Goal: Browse casually: Explore the website without a specific task or goal

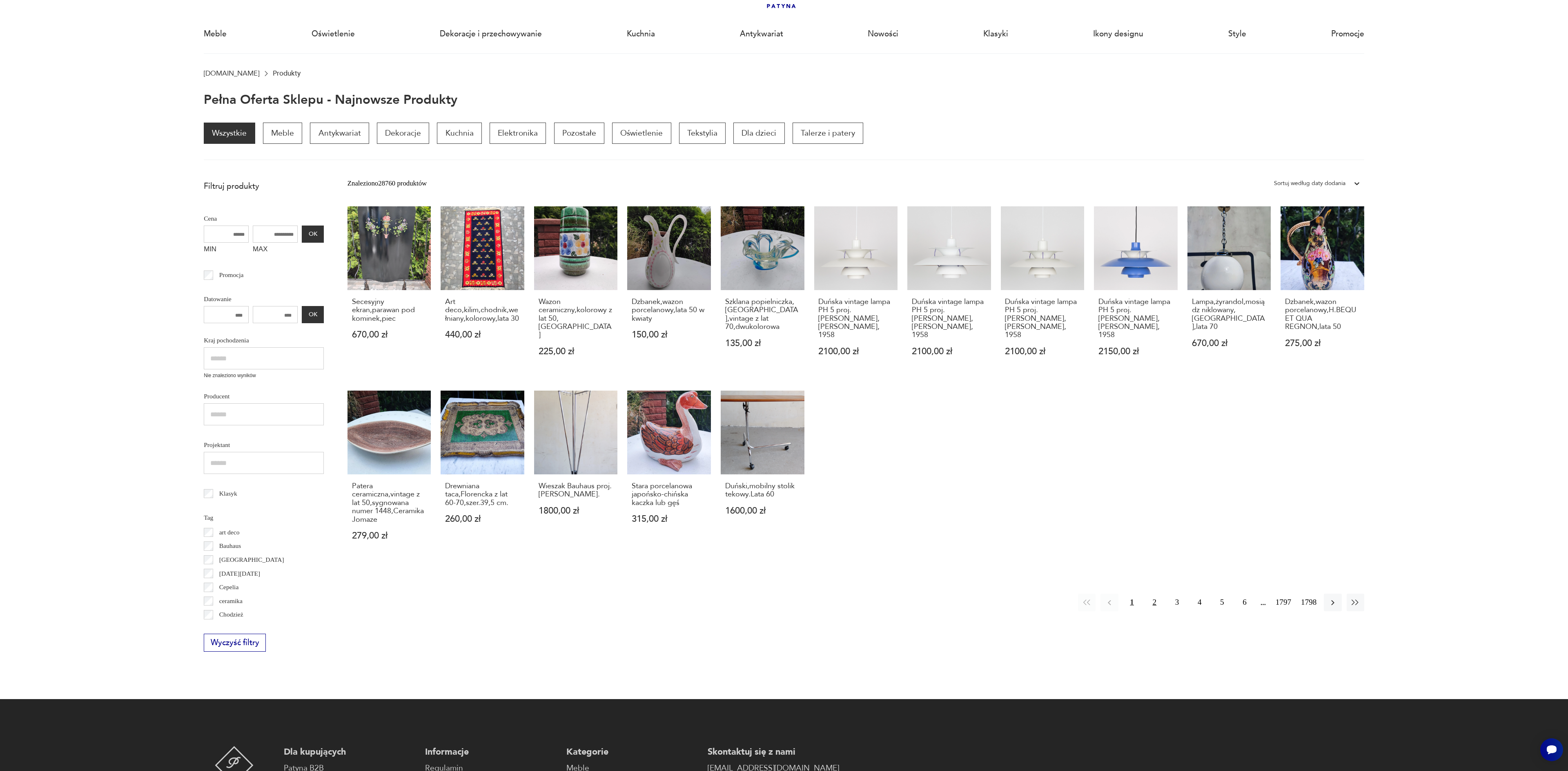
click at [1152, 599] on button "2" at bounding box center [1154, 602] width 18 height 18
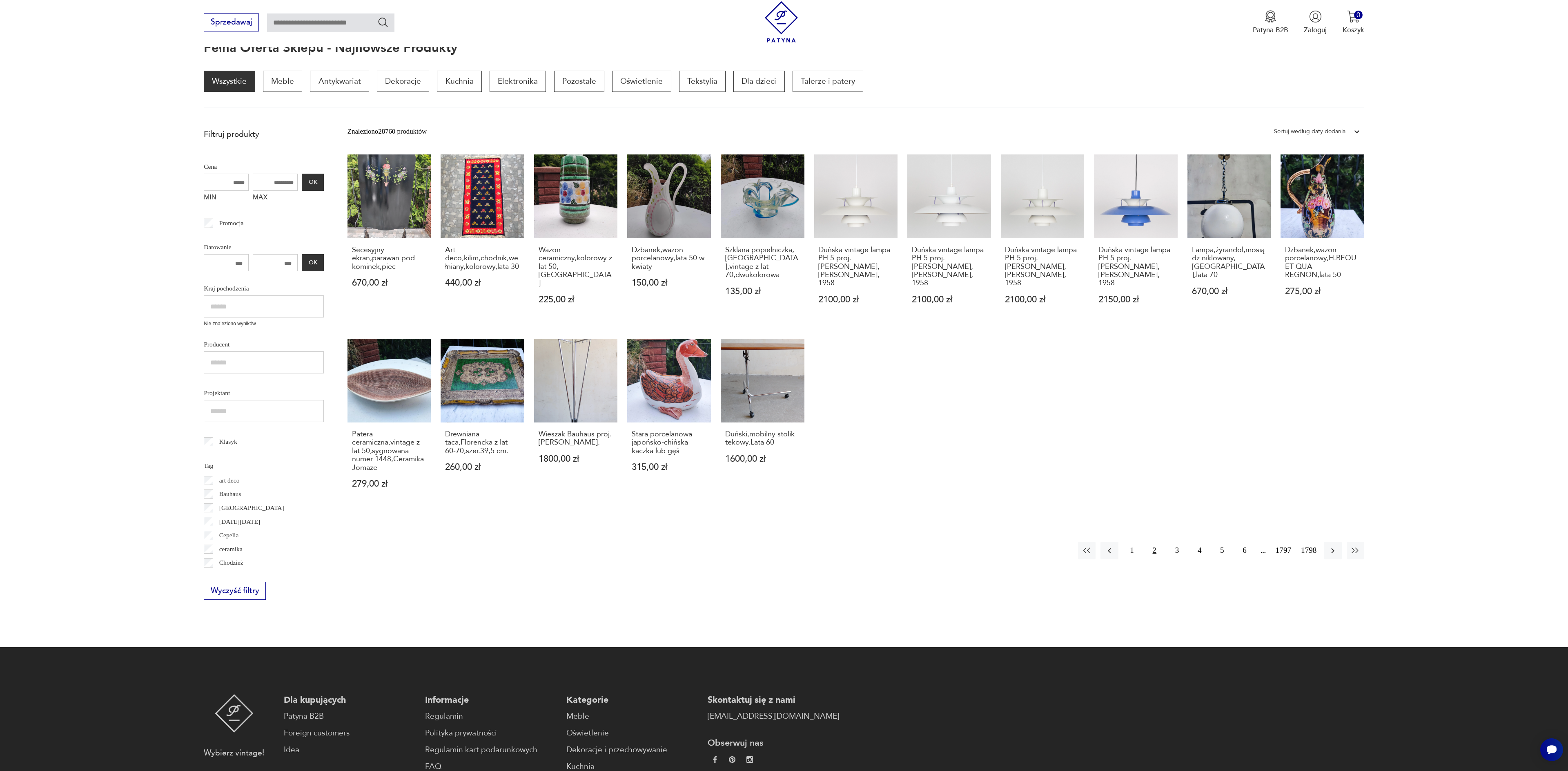
scroll to position [110, 0]
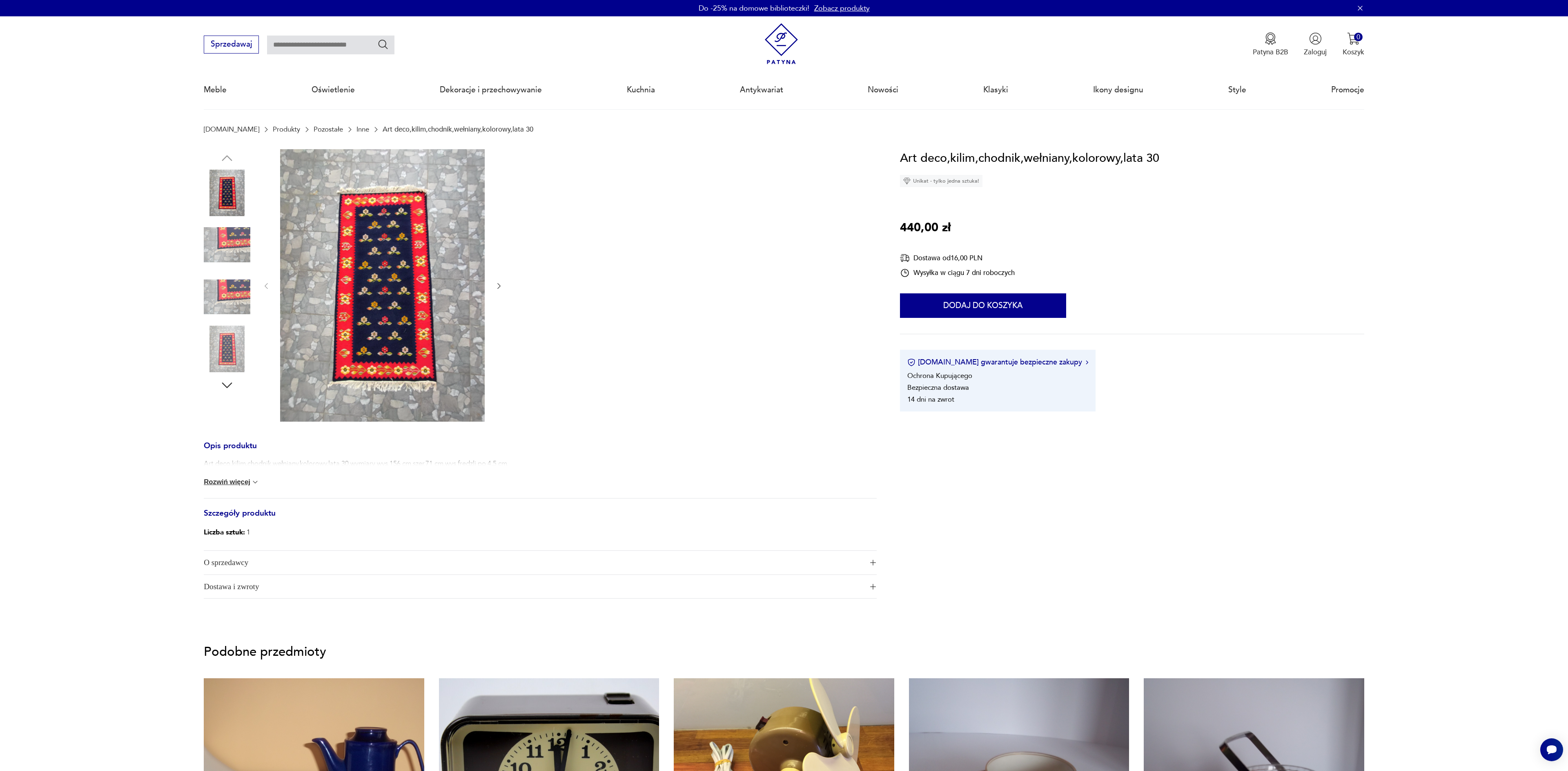
click at [235, 243] on img at bounding box center [227, 245] width 46 height 46
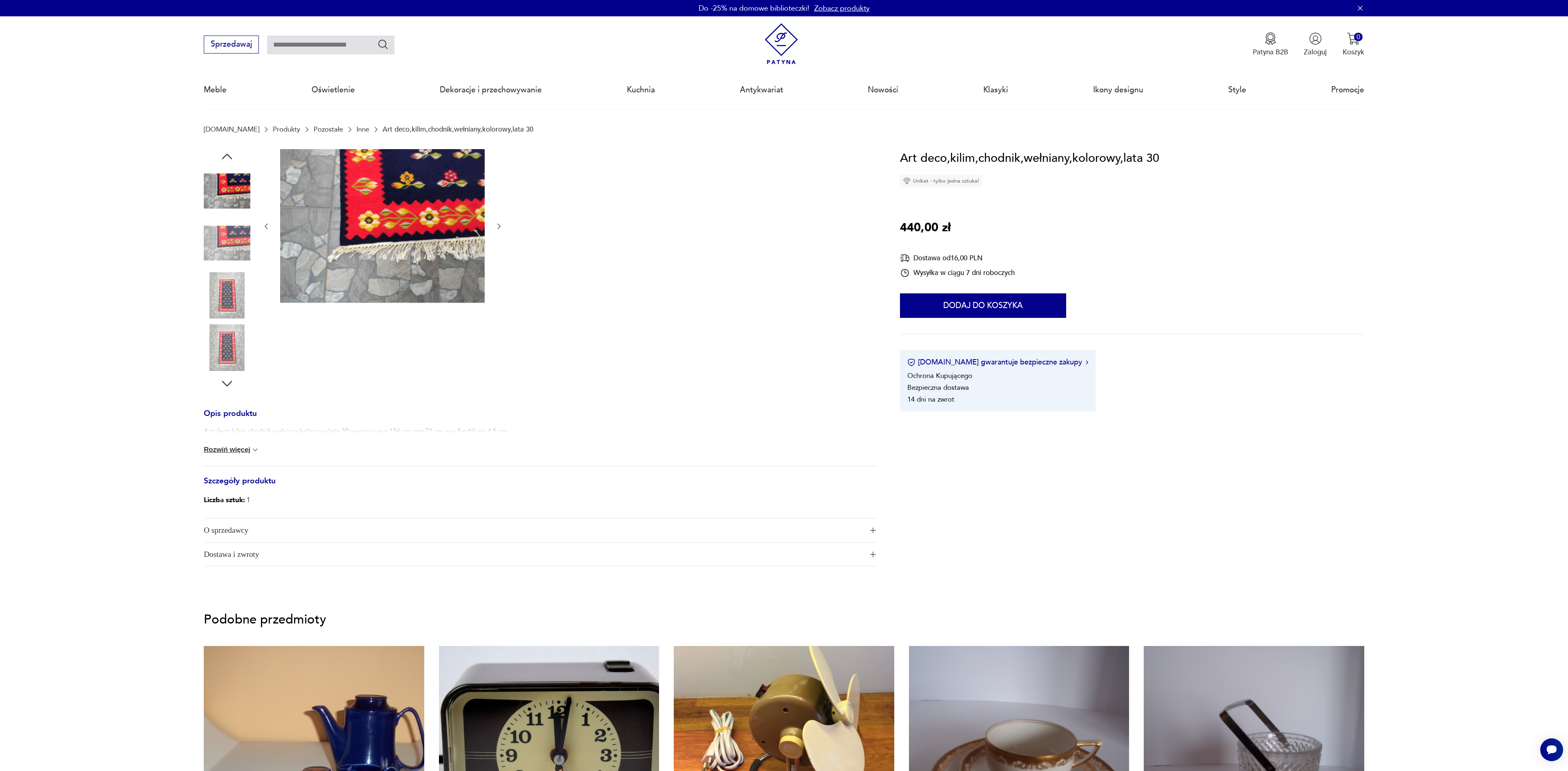
click at [234, 287] on img at bounding box center [227, 295] width 46 height 46
click at [228, 344] on img at bounding box center [227, 347] width 46 height 46
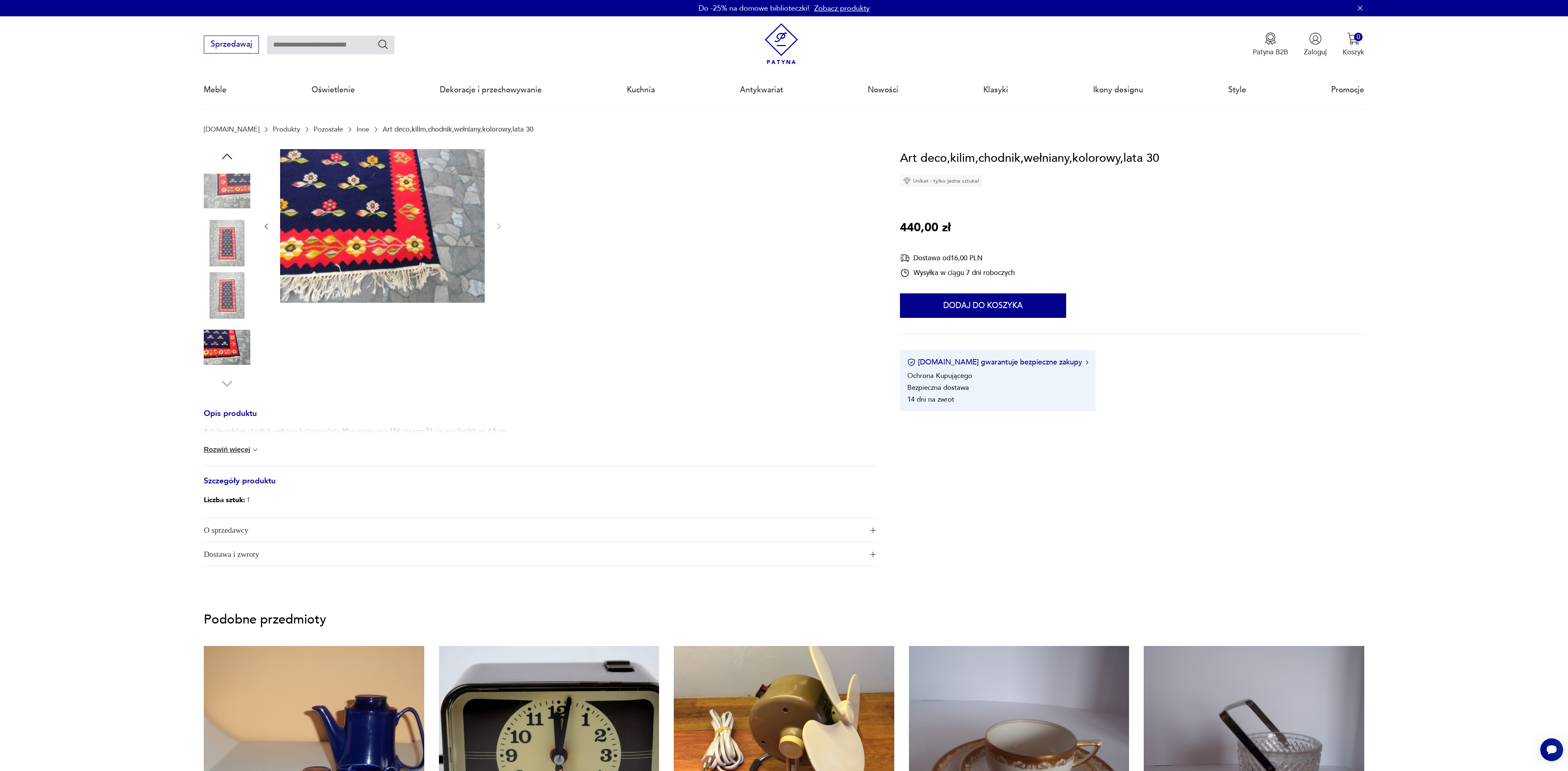
click at [231, 449] on button "Rozwiń więcej" at bounding box center [231, 449] width 55 height 8
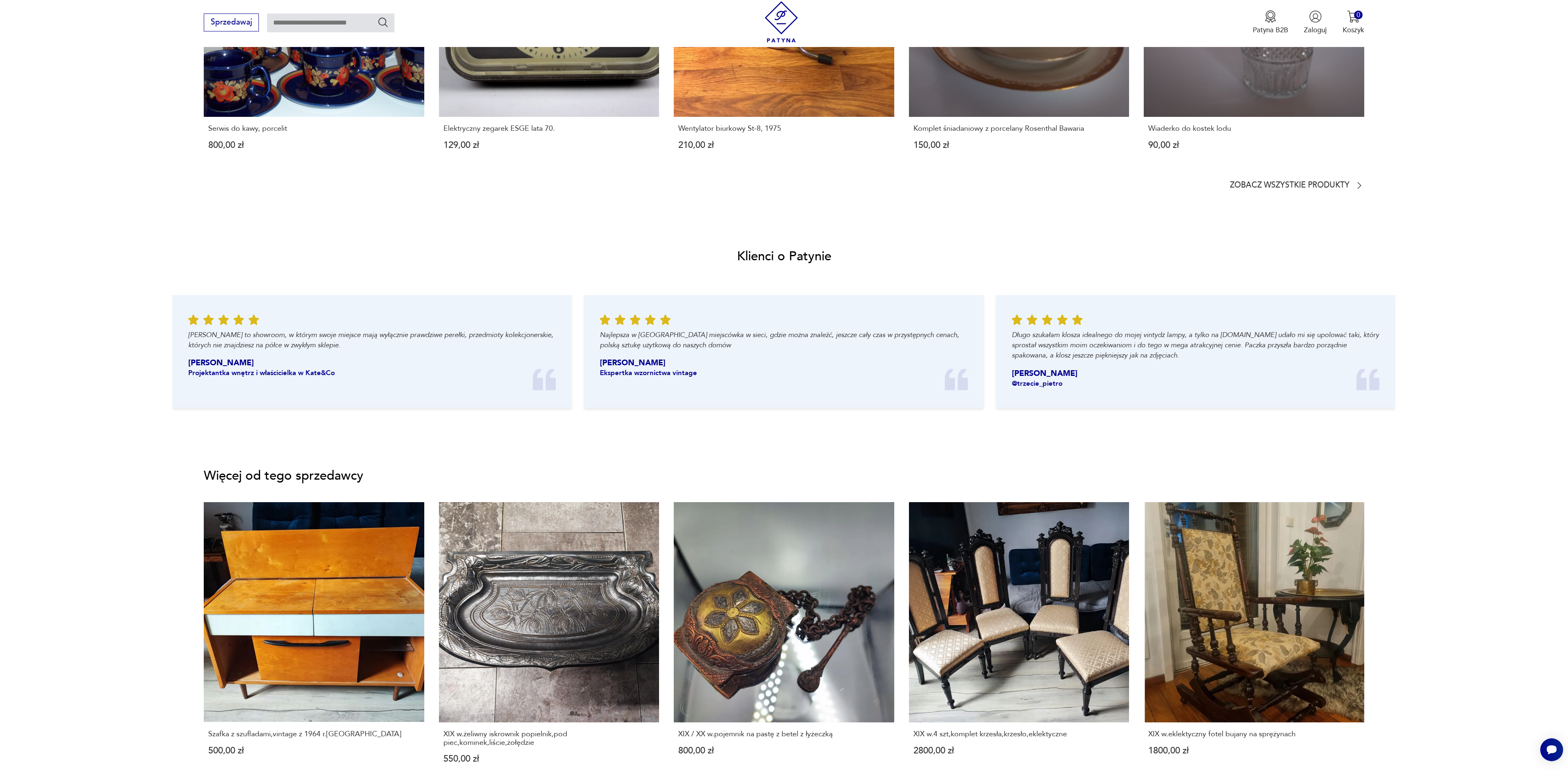
scroll to position [826, 0]
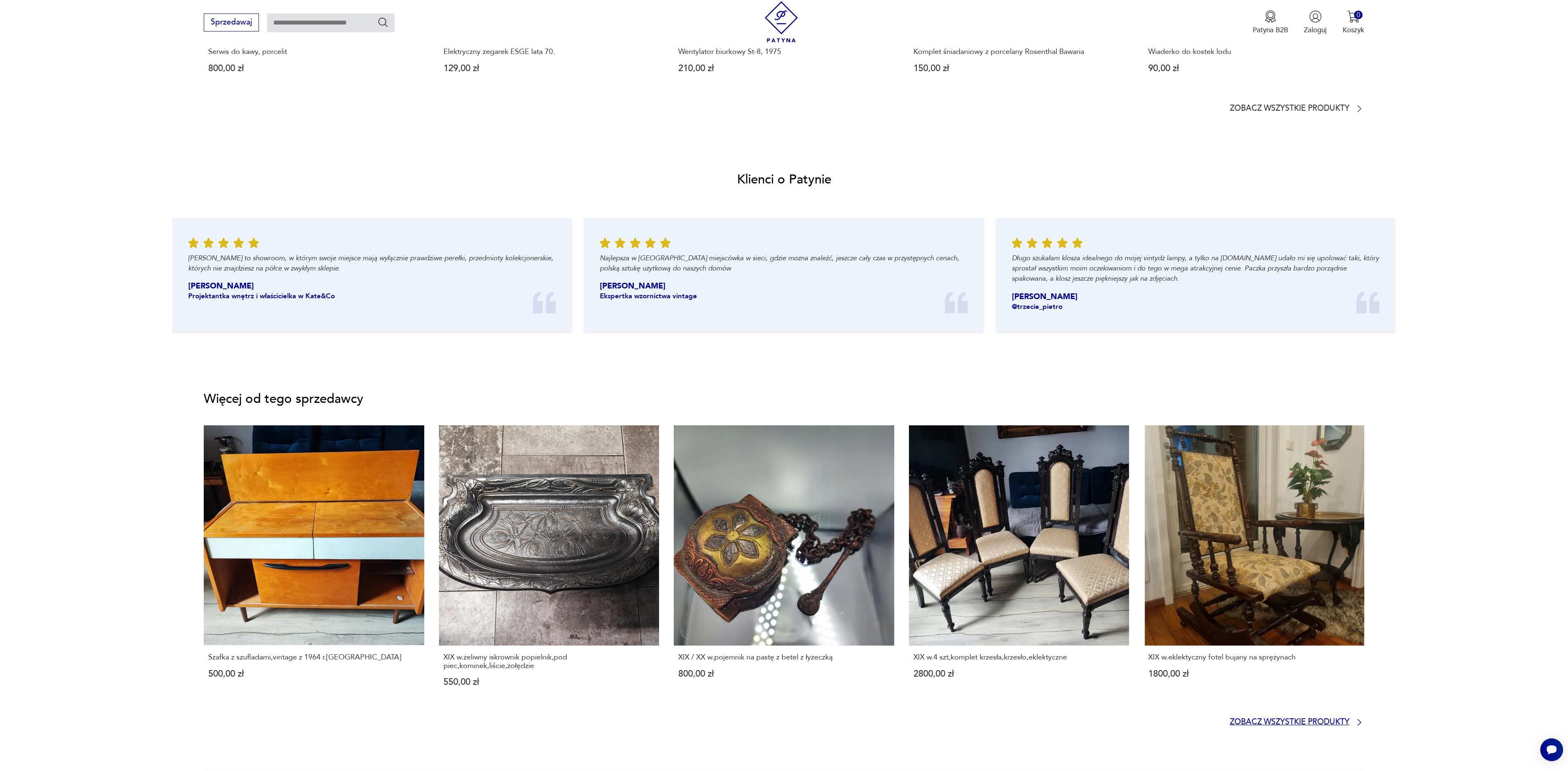
click at [1291, 719] on p "Zobacz wszystkie produkty" at bounding box center [1290, 722] width 120 height 7
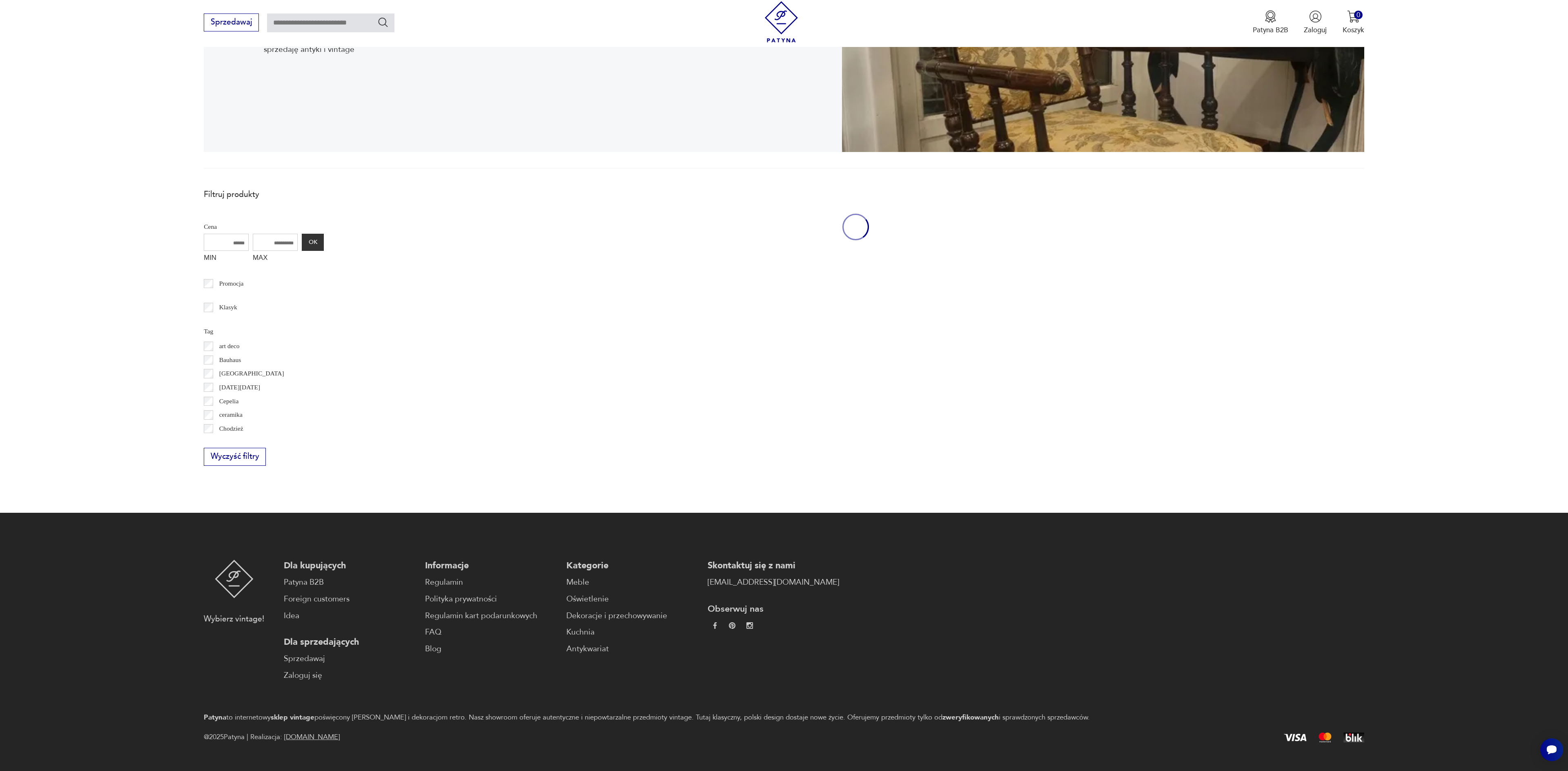
scroll to position [176, 0]
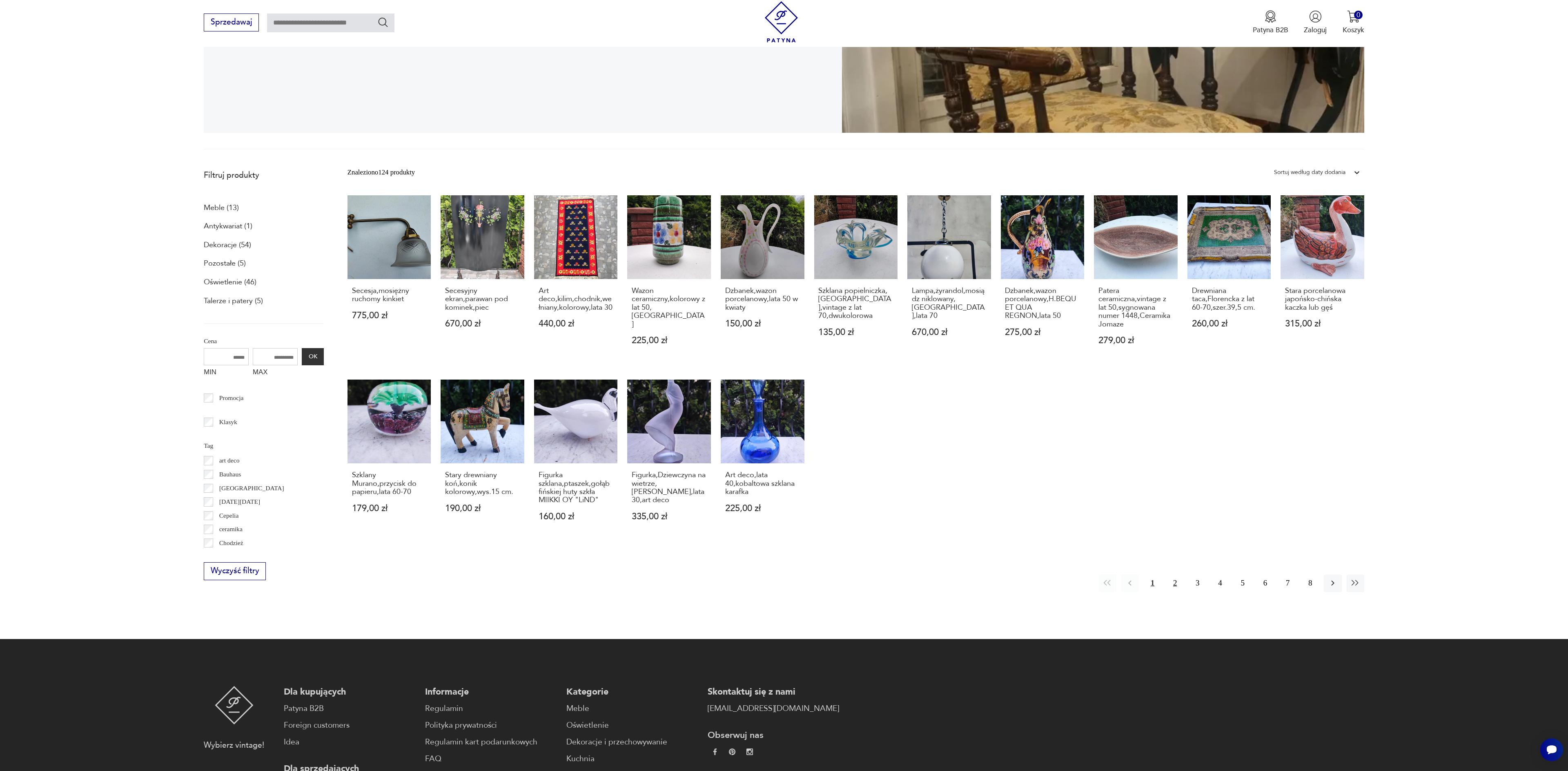
click at [1177, 584] on button "2" at bounding box center [1175, 583] width 18 height 18
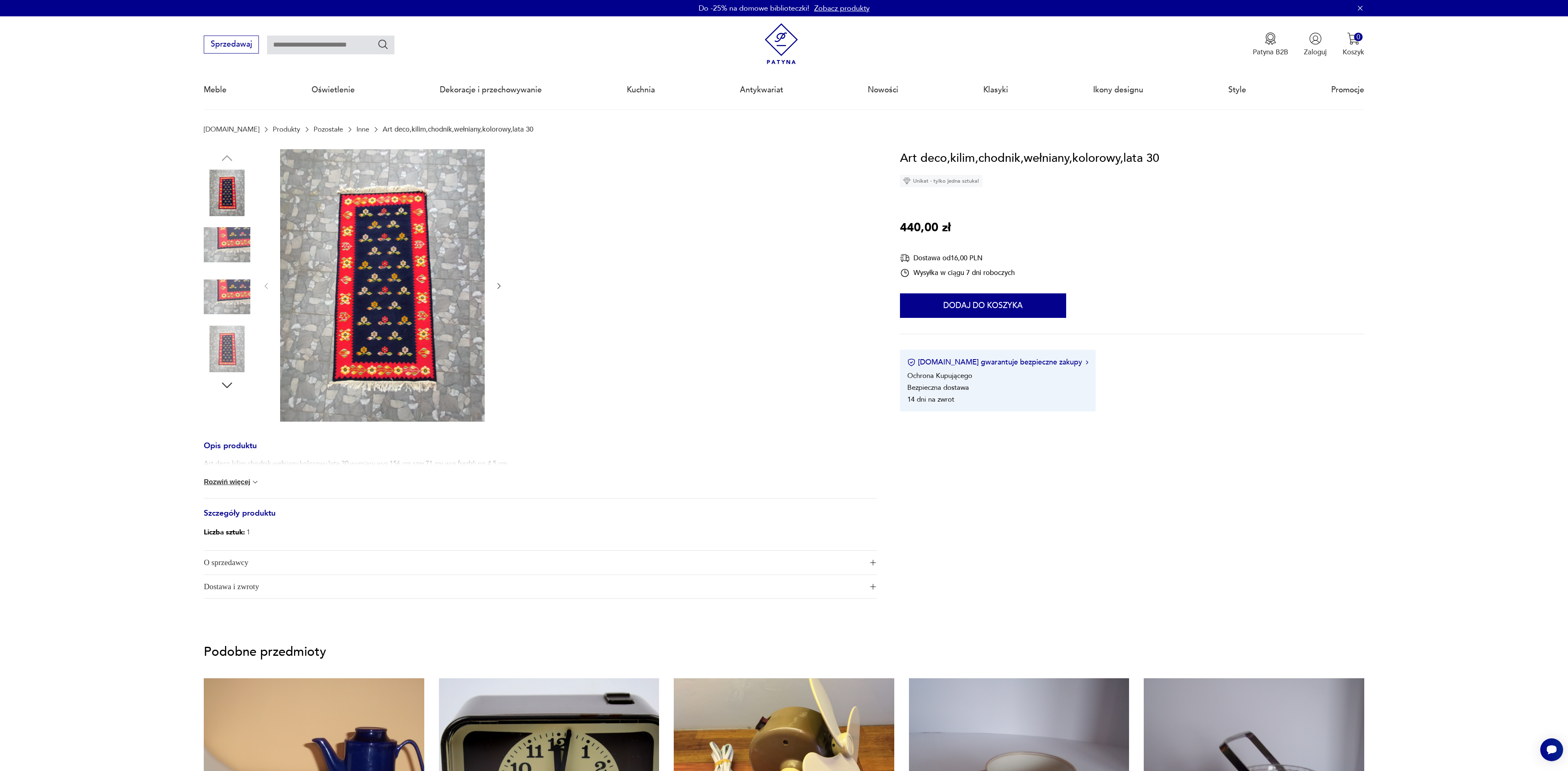
click at [400, 316] on img at bounding box center [382, 285] width 205 height 272
